Goal: Information Seeking & Learning: Learn about a topic

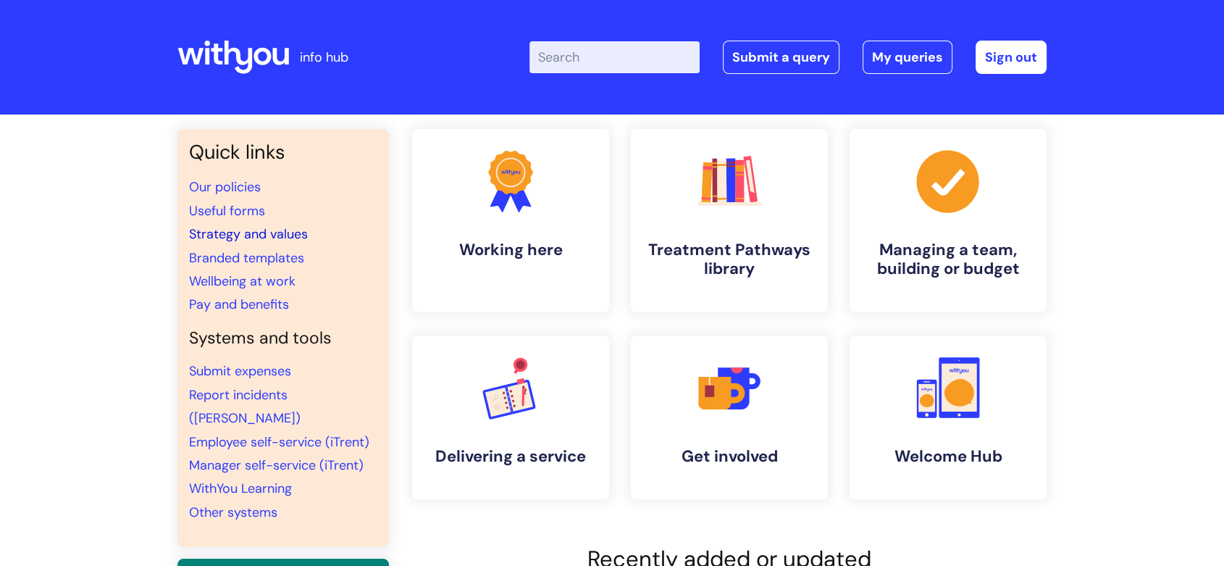
click at [234, 240] on link "Strategy and values" at bounding box center [248, 233] width 119 height 17
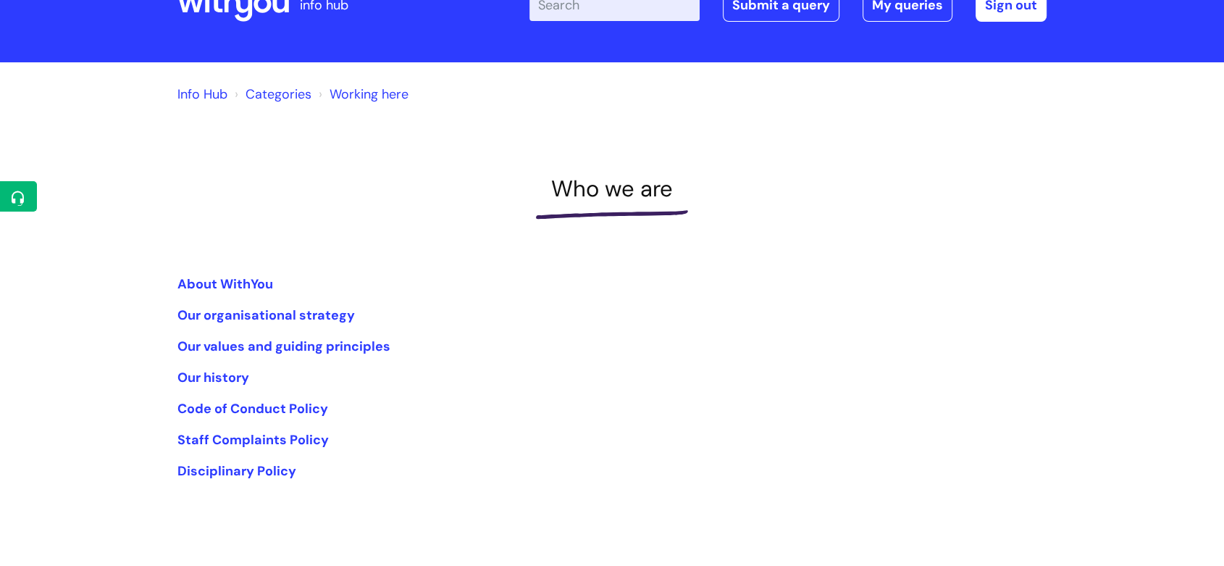
scroll to position [80, 0]
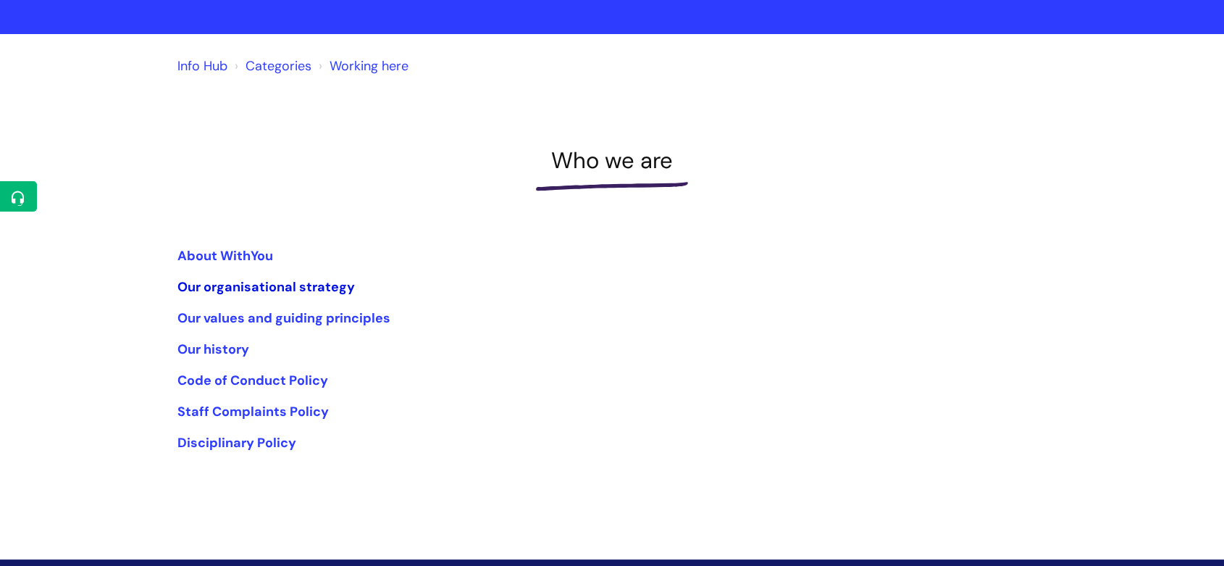
click at [300, 291] on link "Our organisational strategy" at bounding box center [265, 286] width 177 height 17
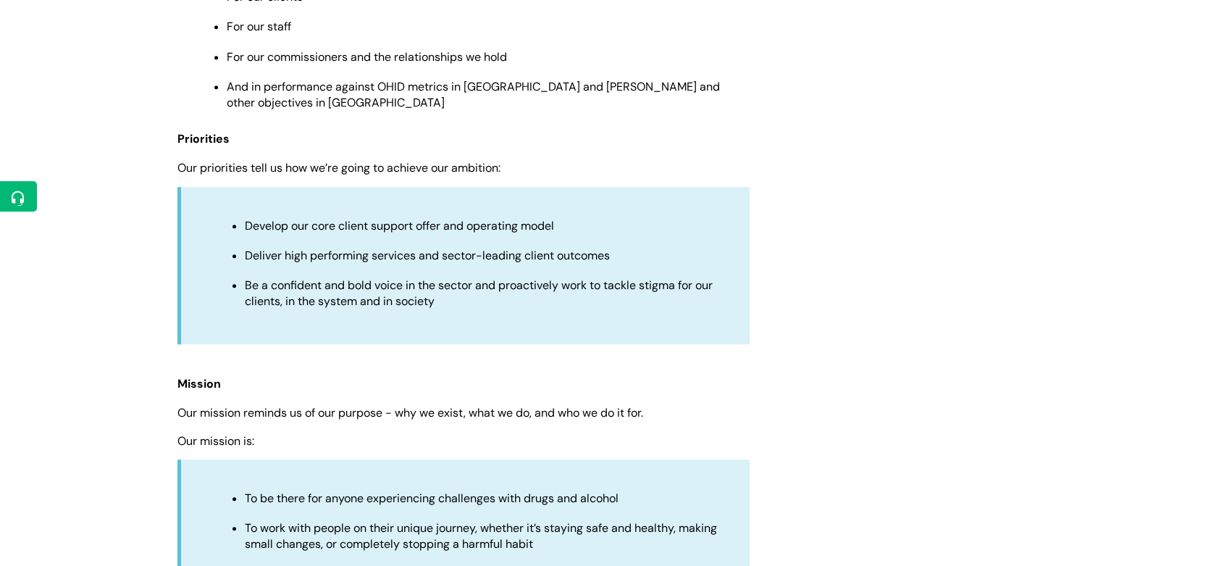
scroll to position [1126, 0]
